Goal: Information Seeking & Learning: Learn about a topic

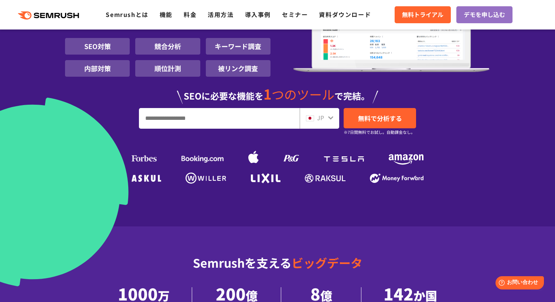
scroll to position [111, 0]
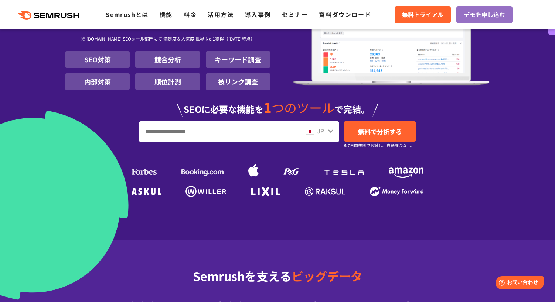
paste input "**********"
type input "**********"
click at [386, 133] on span "無料で分析する" at bounding box center [380, 131] width 44 height 9
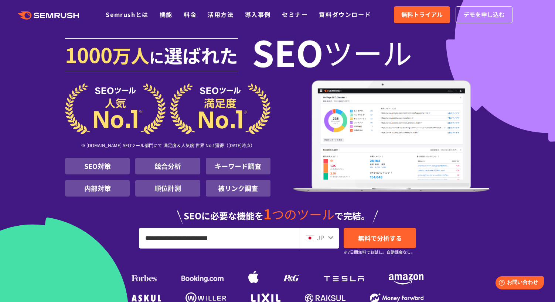
scroll to position [0, 0]
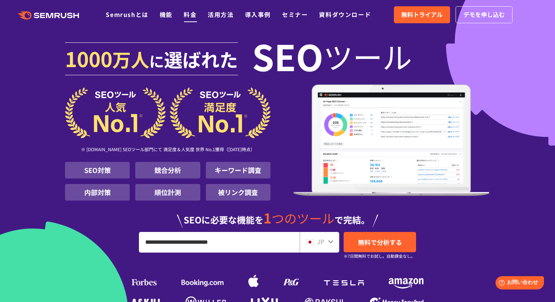
click at [195, 15] on link "料金" at bounding box center [190, 14] width 13 height 9
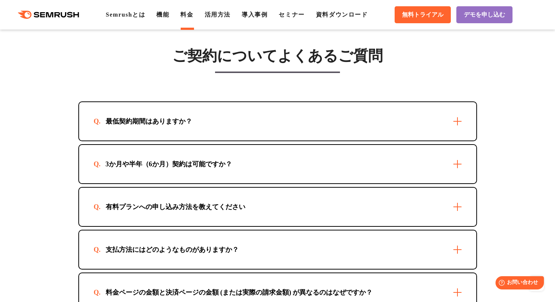
scroll to position [2068, 0]
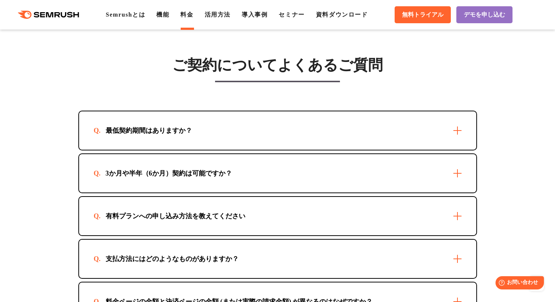
click at [458, 130] on div "最低契約期間はありますか？" at bounding box center [277, 131] width 397 height 38
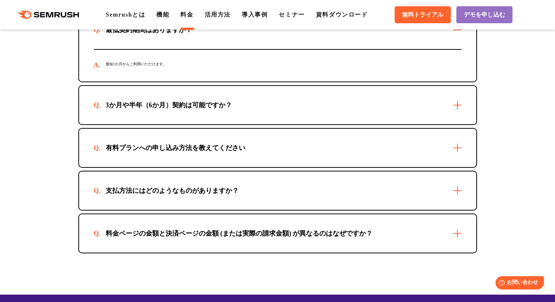
scroll to position [2179, 0]
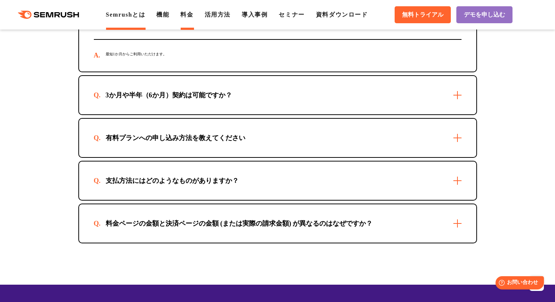
click at [125, 13] on link "Semrushとは" at bounding box center [126, 14] width 40 height 6
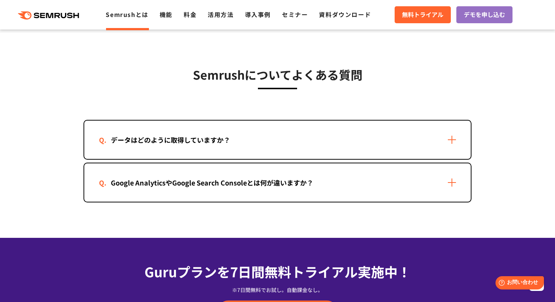
scroll to position [1477, 0]
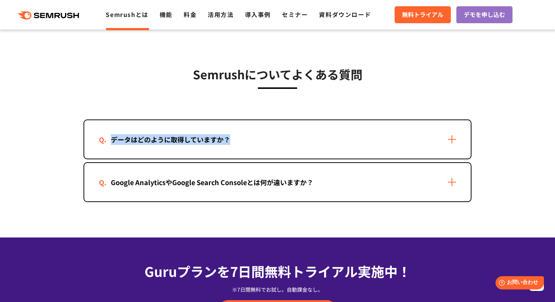
click at [450, 139] on div "データはどのように取得していますか？" at bounding box center [277, 139] width 386 height 38
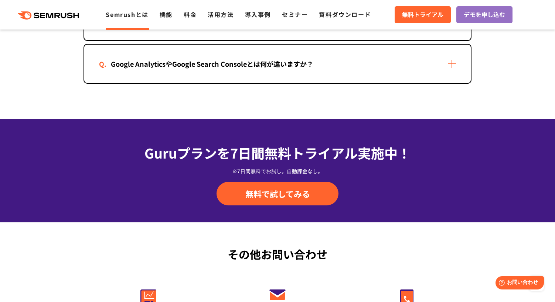
scroll to position [1662, 0]
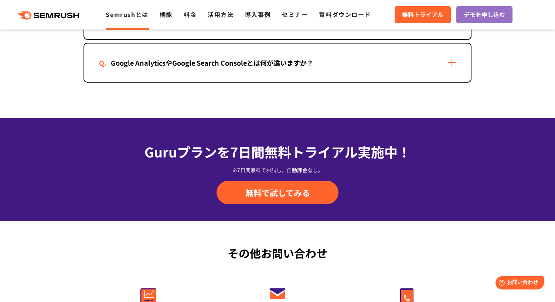
click at [453, 82] on div "Google AnalyticsやGoogle Search Consoleとは何が違いますか？" at bounding box center [277, 63] width 386 height 38
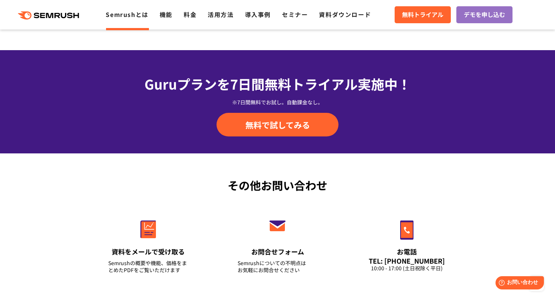
scroll to position [1801, 0]
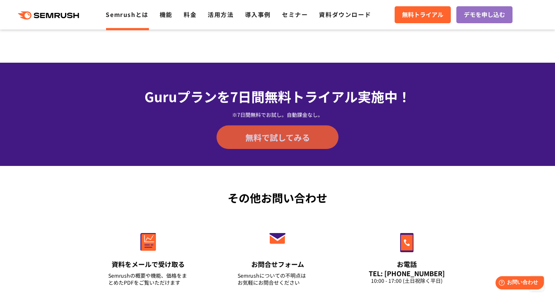
click at [302, 149] on link "無料で試してみる" at bounding box center [277, 138] width 122 height 24
